Goal: Check status: Check status

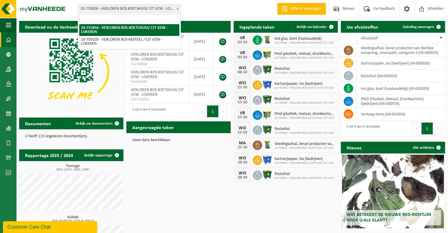
click at [176, 7] on span at bounding box center [178, 9] width 6 height 8
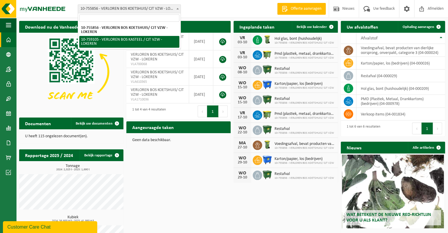
select select "9721"
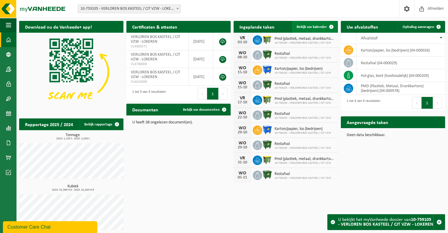
click at [309, 24] on link "Bekijk uw kalender" at bounding box center [314, 27] width 45 height 12
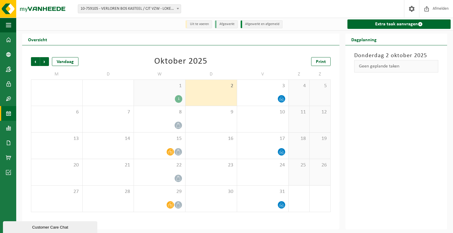
click at [146, 9] on span "10-759105 - VERLOREN BOS KASTEEL / CJT VZW - LOKEREN" at bounding box center [129, 9] width 103 height 8
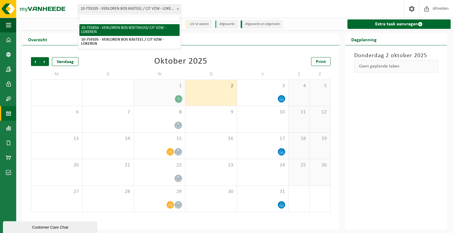
select select "8425"
